Goal: Task Accomplishment & Management: Use online tool/utility

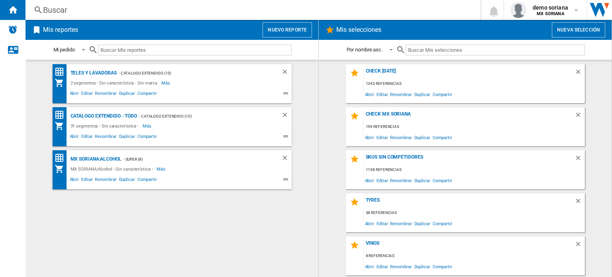
click at [306, 25] on button "Nuevo reporte" at bounding box center [287, 29] width 49 height 15
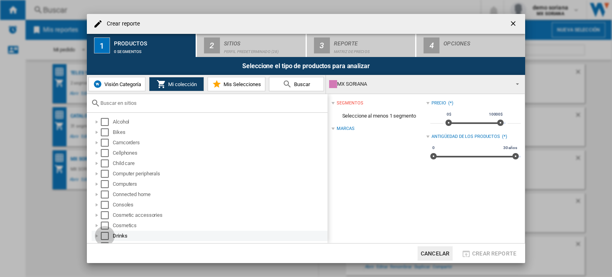
click at [102, 239] on div "Select" at bounding box center [105, 236] width 8 height 8
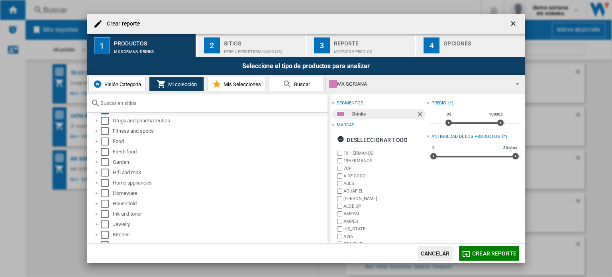
scroll to position [126, 0]
click at [106, 232] on div "Select" at bounding box center [105, 234] width 8 height 8
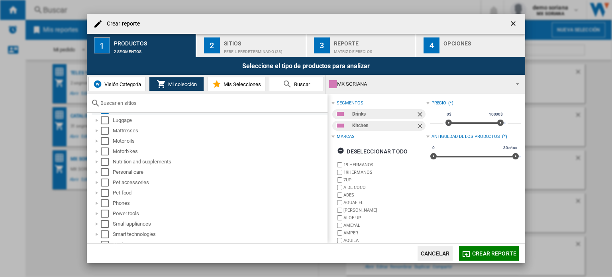
scroll to position [251, 0]
click at [102, 233] on div "Select" at bounding box center [105, 234] width 8 height 8
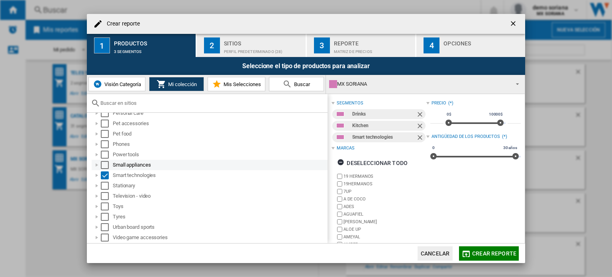
scroll to position [319, 0]
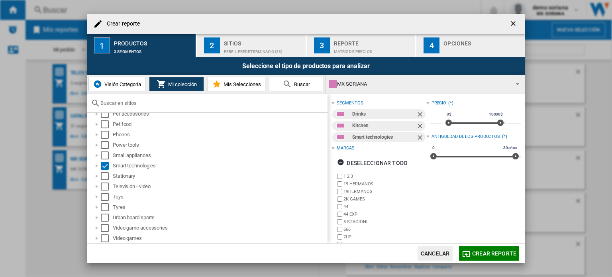
click at [247, 49] on div "Perfil predeterminado (28)" at bounding box center [263, 49] width 79 height 8
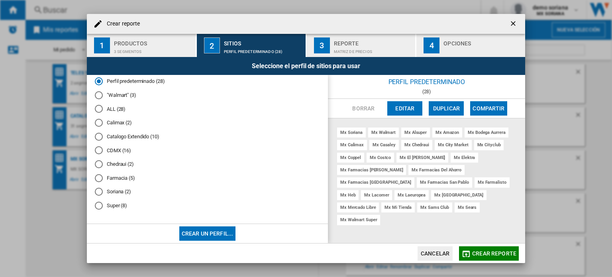
scroll to position [0, 0]
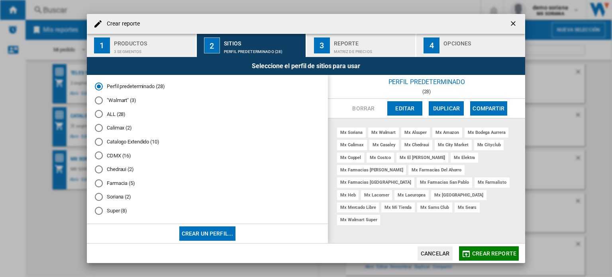
click at [111, 116] on md-radio-button "ALL (28)" at bounding box center [207, 114] width 225 height 8
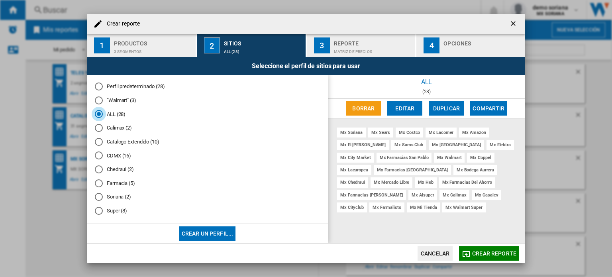
click at [431, 252] on button "Cancelar" at bounding box center [435, 253] width 35 height 14
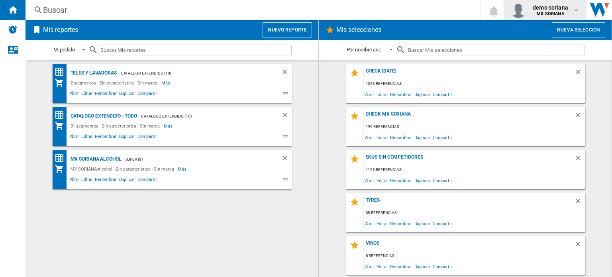
click at [546, 11] on span "demo soriana" at bounding box center [550, 8] width 35 height 8
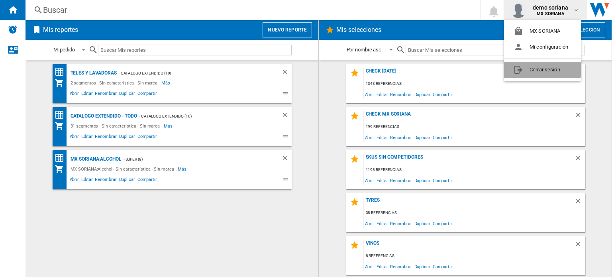
click at [531, 62] on button "Cerrar sesión" at bounding box center [542, 70] width 77 height 16
